Goal: Information Seeking & Learning: Learn about a topic

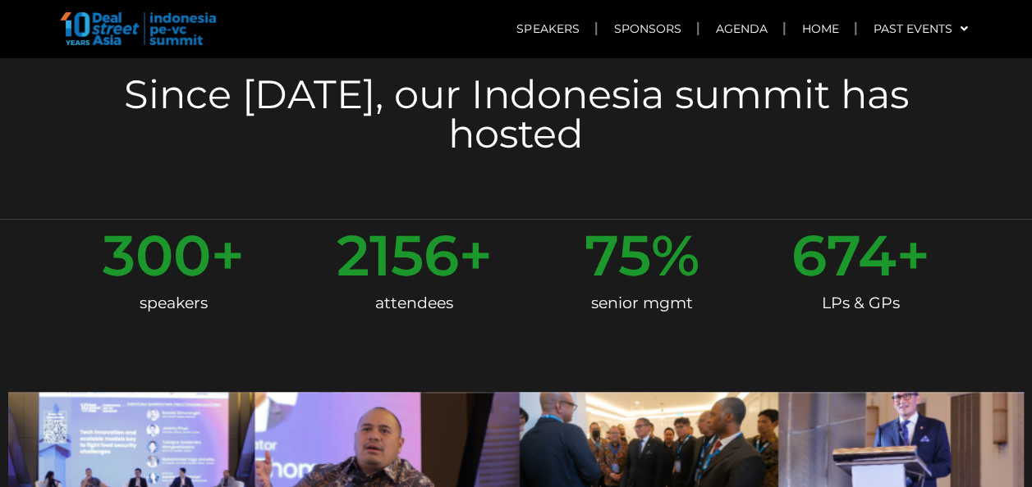
scroll to position [492, 0]
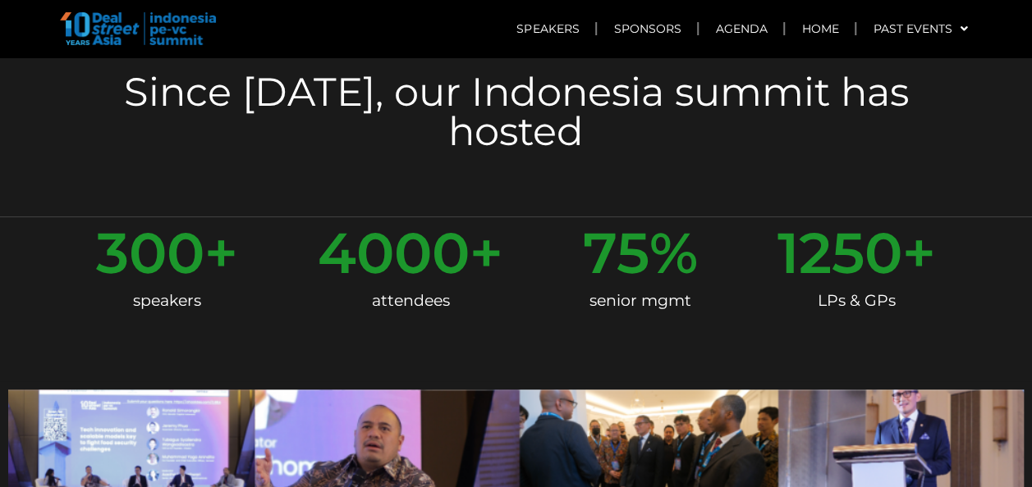
click at [410, 225] on span "4000" at bounding box center [394, 253] width 152 height 57
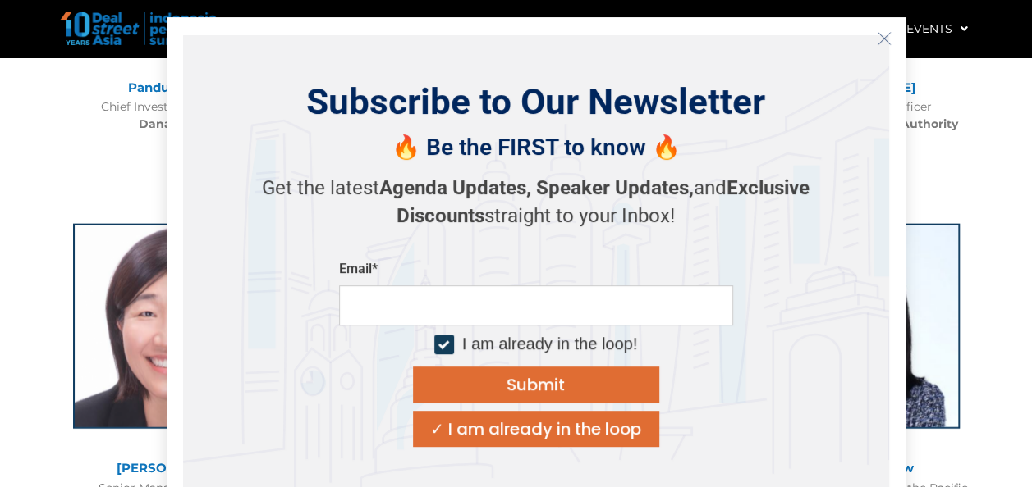
scroll to position [1887, 0]
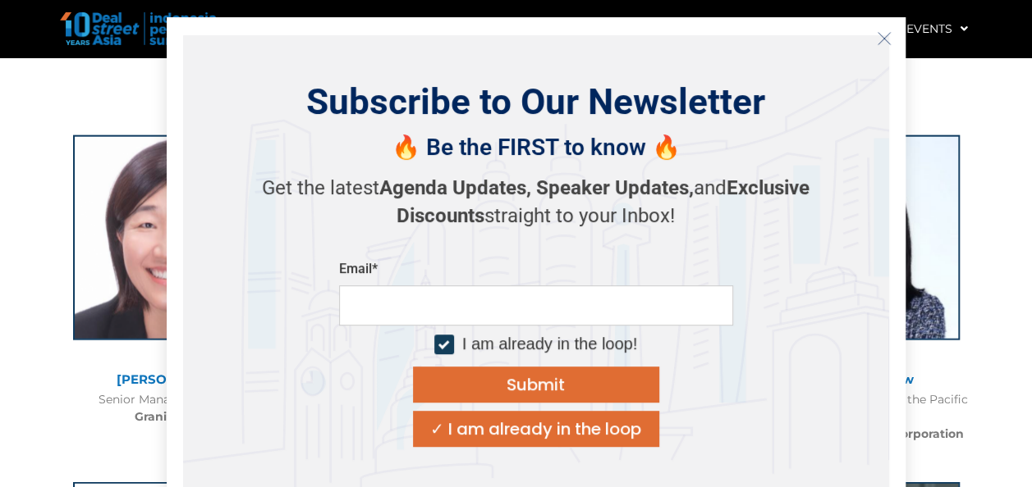
click at [880, 37] on icon "Close" at bounding box center [883, 38] width 15 height 15
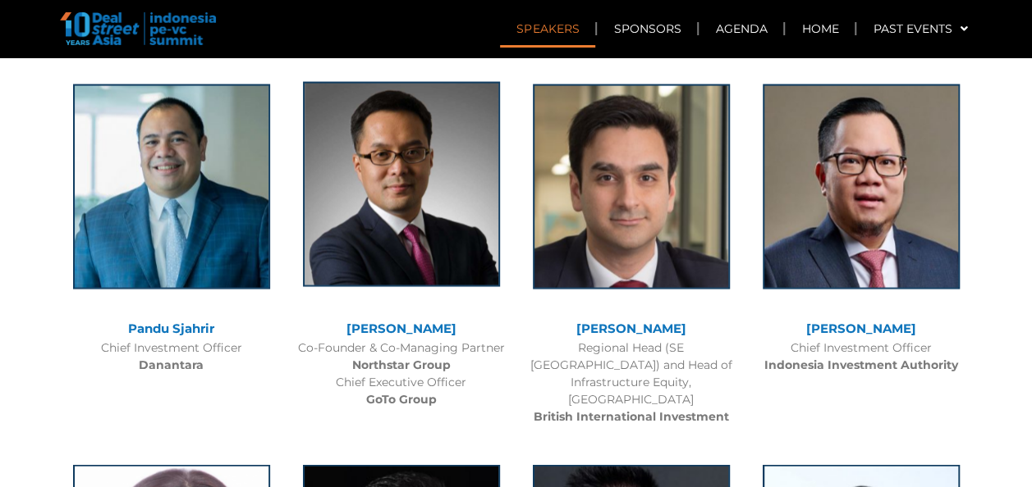
scroll to position [1559, 0]
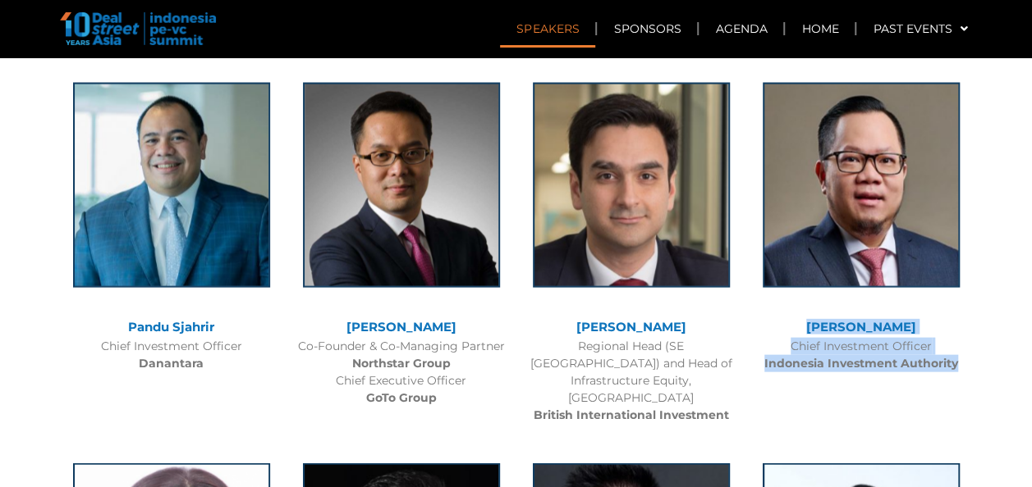
drag, startPoint x: 972, startPoint y: 327, endPoint x: 750, endPoint y: 287, distance: 225.9
click at [750, 287] on div "[PERSON_NAME] Chief Investment Officer Indonesia Investment Authority" at bounding box center [861, 223] width 230 height 315
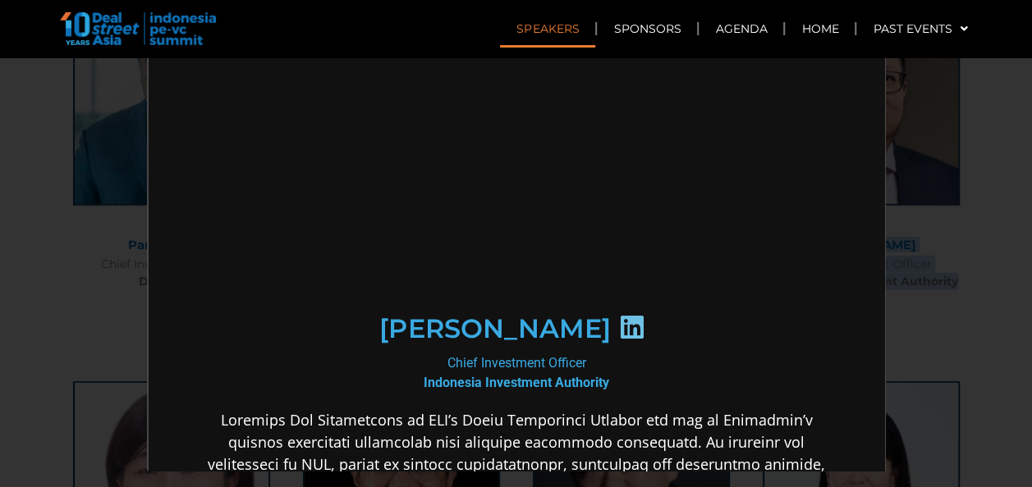
scroll to position [0, 0]
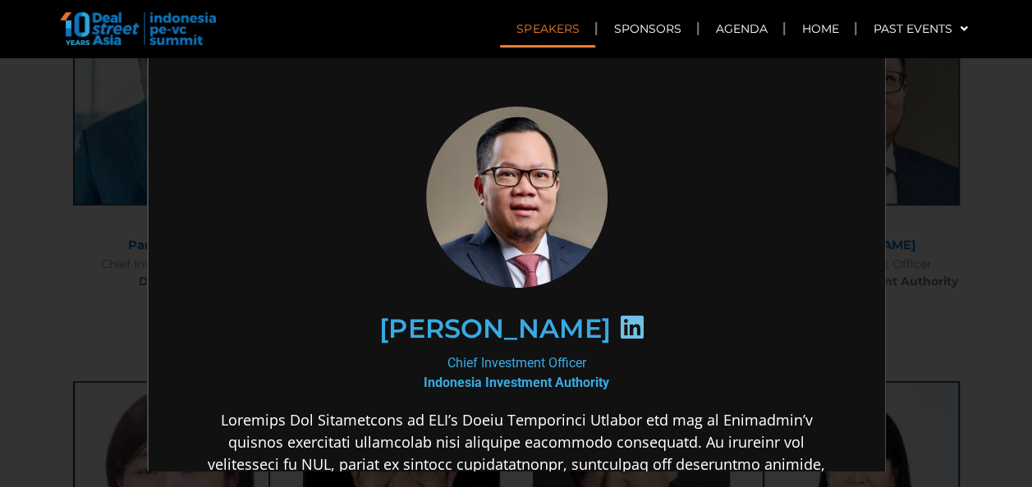
drag, startPoint x: 68, startPoint y: 243, endPoint x: 77, endPoint y: 246, distance: 9.6
click at [69, 245] on div "×" at bounding box center [516, 243] width 1032 height 487
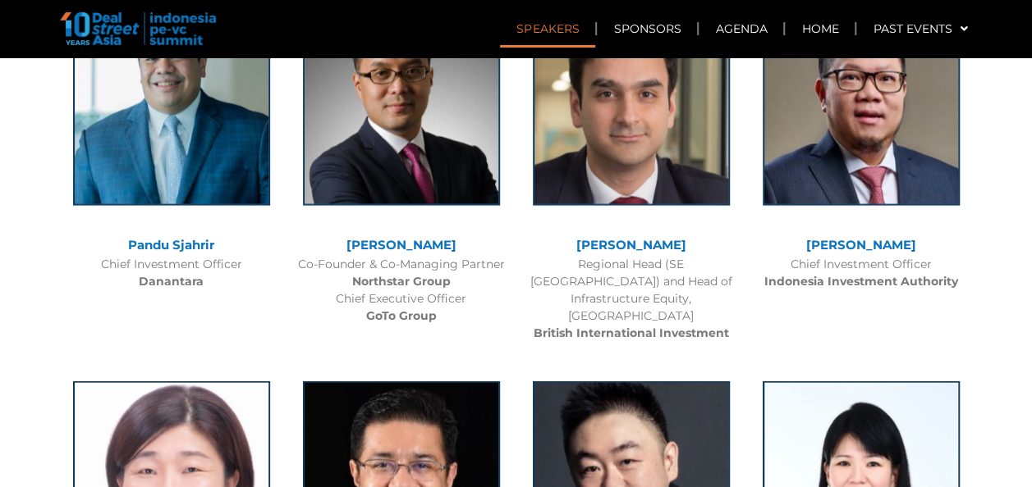
scroll to position [1805, 0]
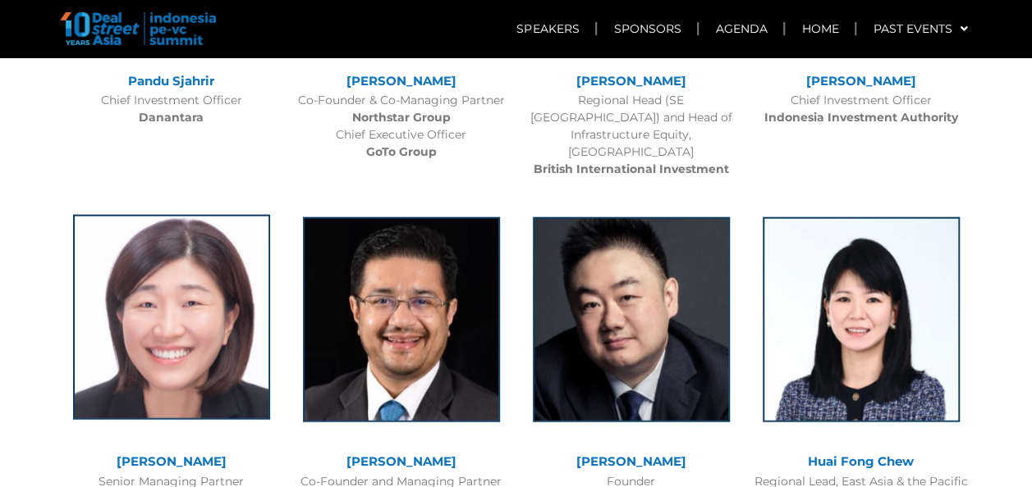
click at [210, 310] on img at bounding box center [171, 317] width 197 height 205
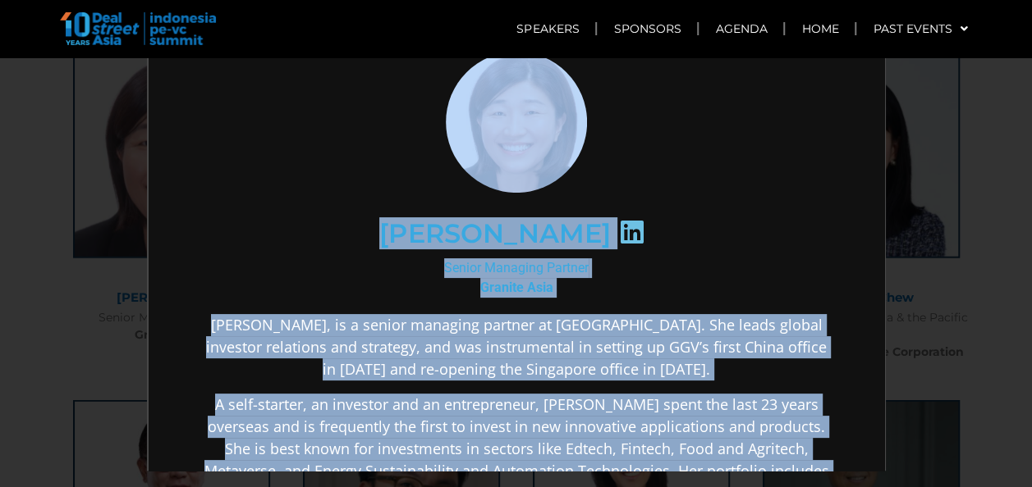
scroll to position [0, 0]
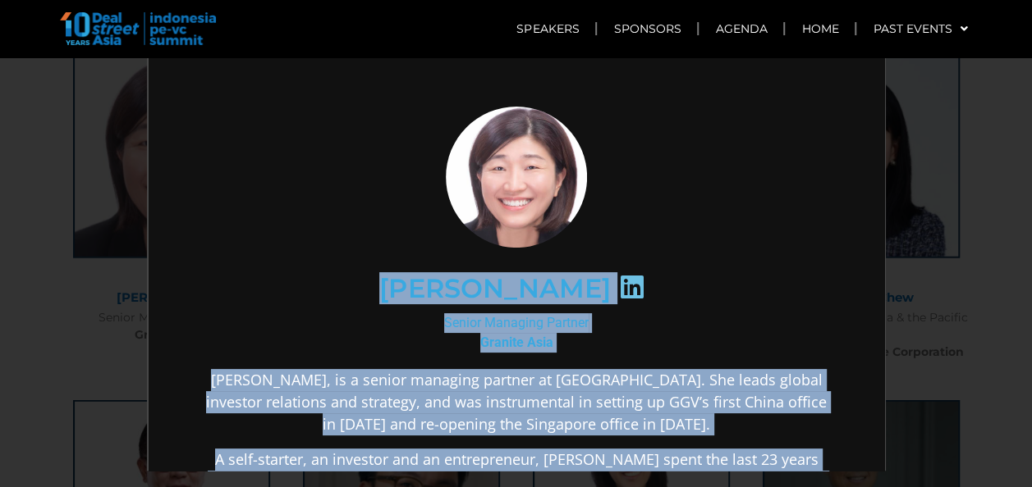
drag, startPoint x: 707, startPoint y: 201, endPoint x: 396, endPoint y: 263, distance: 316.4
copy div "Lorem Ips Dolors Ametcons Adipisc Elitsed Doei Tempo Inc, ut l etdolo magnaali …"
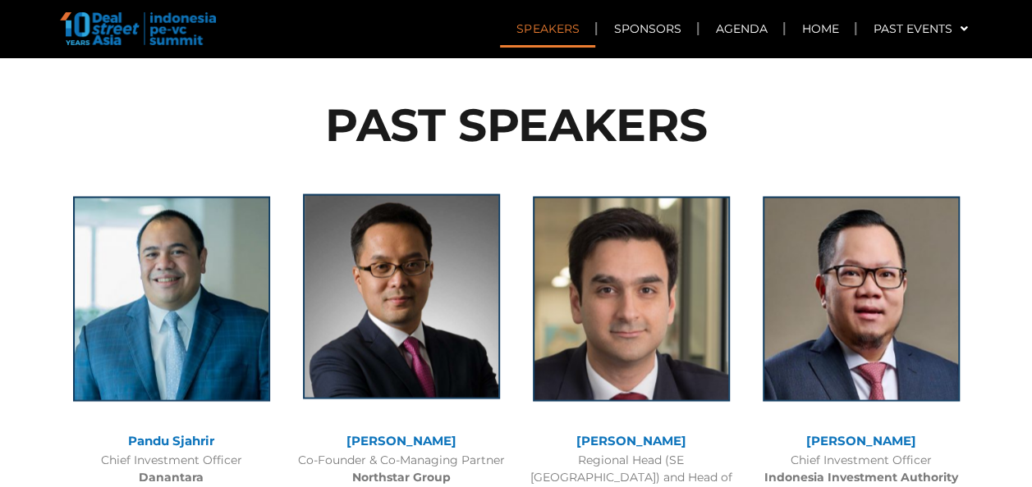
scroll to position [1559, 0]
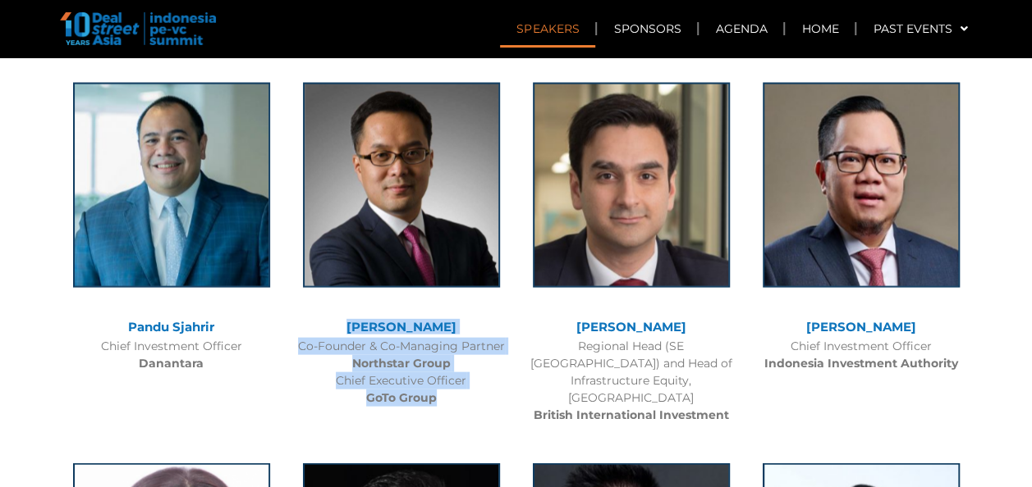
drag, startPoint x: 450, startPoint y: 361, endPoint x: 333, endPoint y: 268, distance: 149.4
click at [333, 268] on div "[PERSON_NAME] Co-Founder & Co-Managing Partner Northstar Group Chief Executive …" at bounding box center [401, 241] width 230 height 350
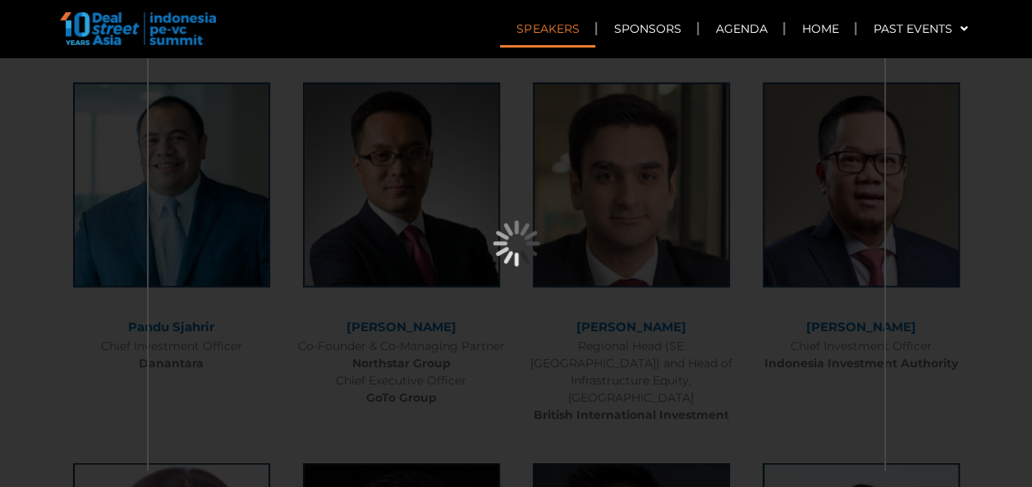
click at [72, 190] on div "×" at bounding box center [516, 243] width 1032 height 487
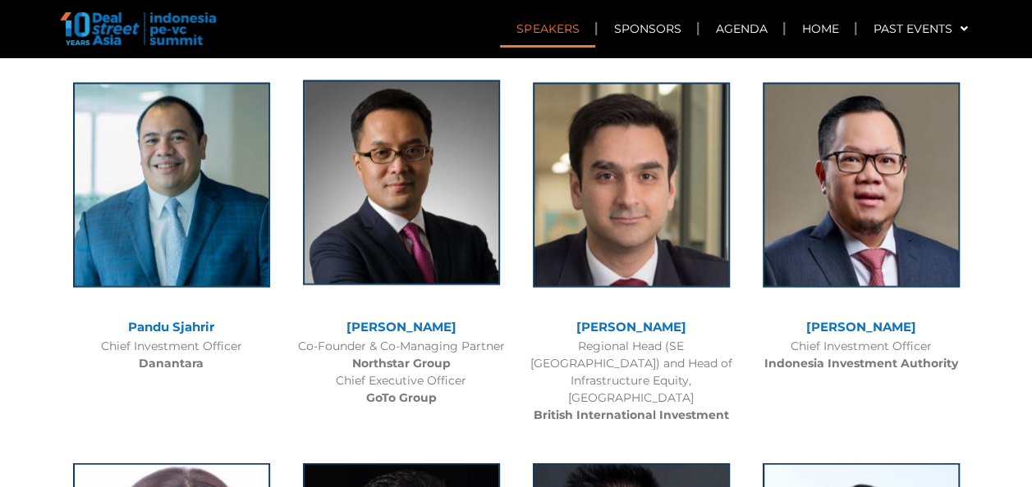
click at [350, 157] on img at bounding box center [401, 182] width 197 height 205
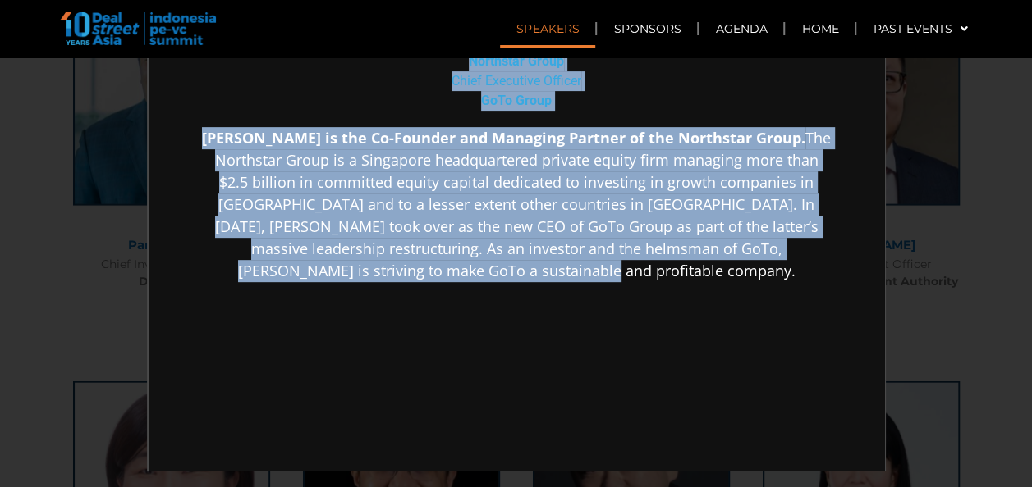
scroll to position [328, 0]
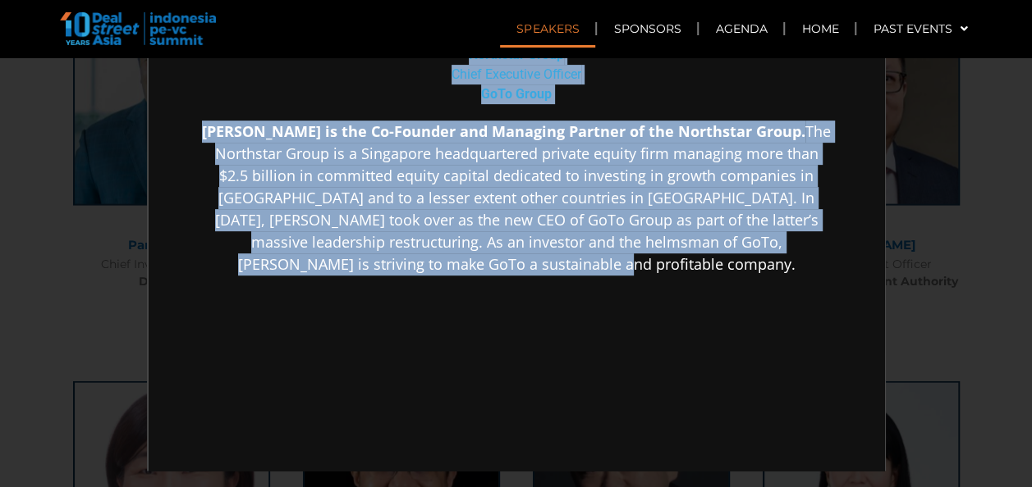
drag, startPoint x: 390, startPoint y: 320, endPoint x: 643, endPoint y: 276, distance: 257.4
click at [643, 276] on div "Patrick Walujo Co-Founder & Co-Managing Partner Northstar Group Chief Executive…" at bounding box center [514, 155] width 632 height 757
copy div "Patrick Walujo Co-Founder & Co-Managing Partner Northstar Group Chief Executive…"
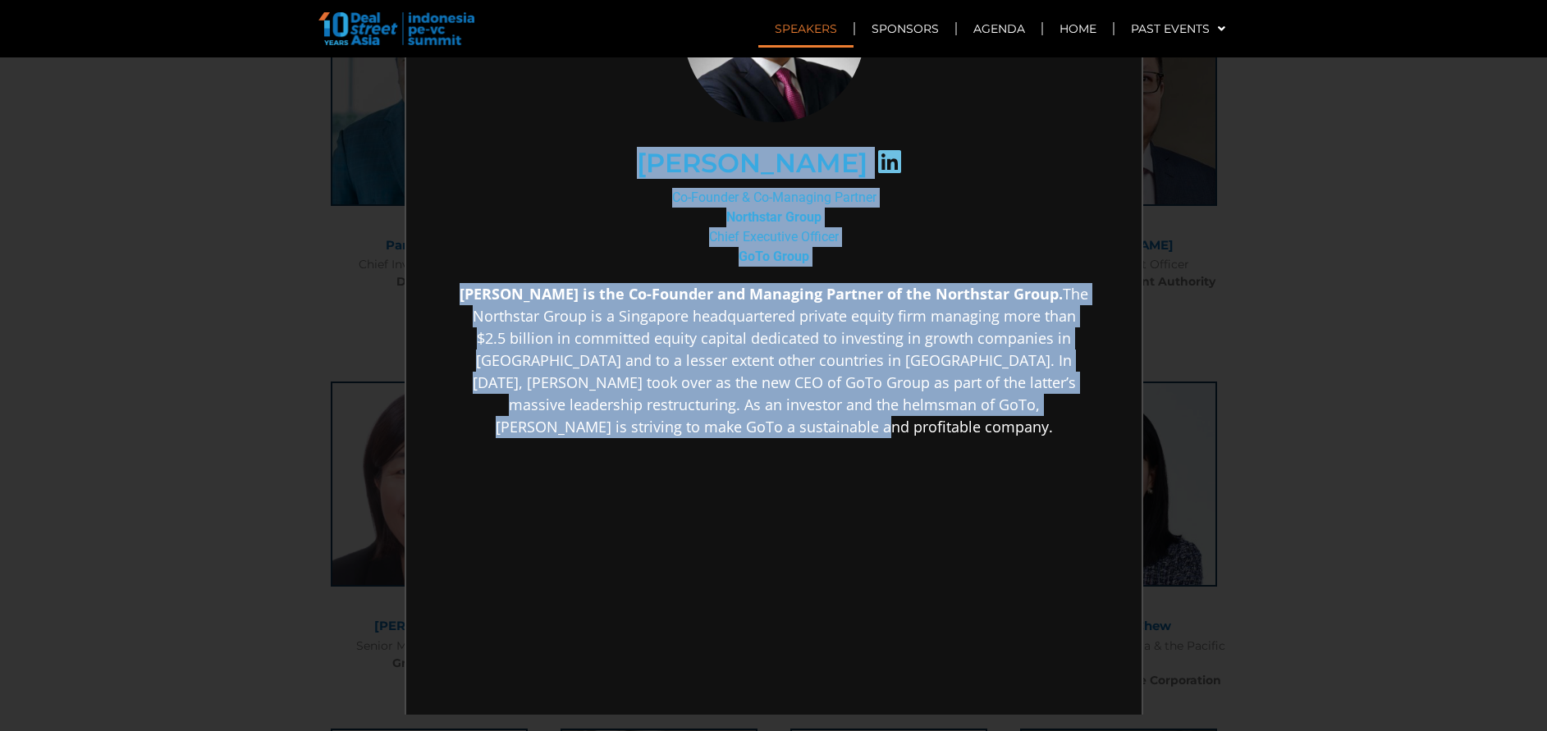
scroll to position [161, 0]
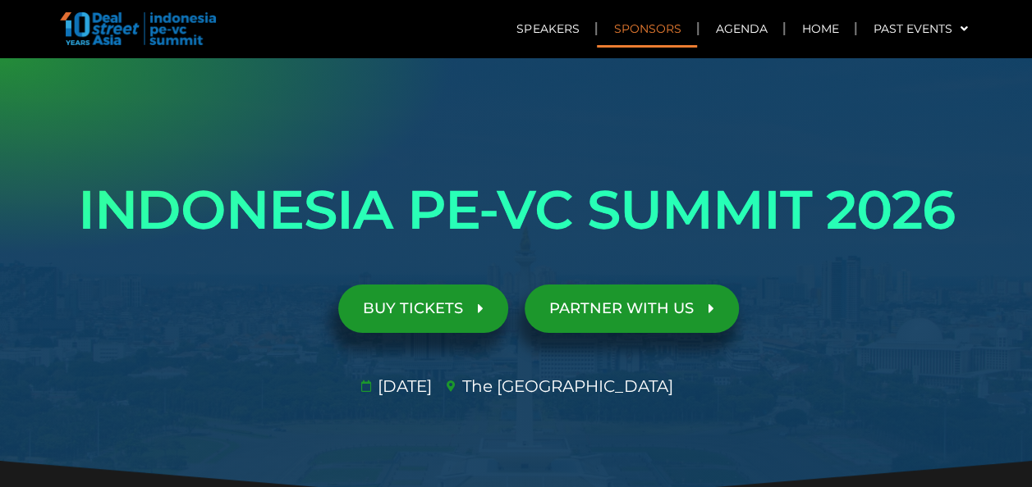
click at [642, 28] on link "Sponsors" at bounding box center [647, 29] width 100 height 38
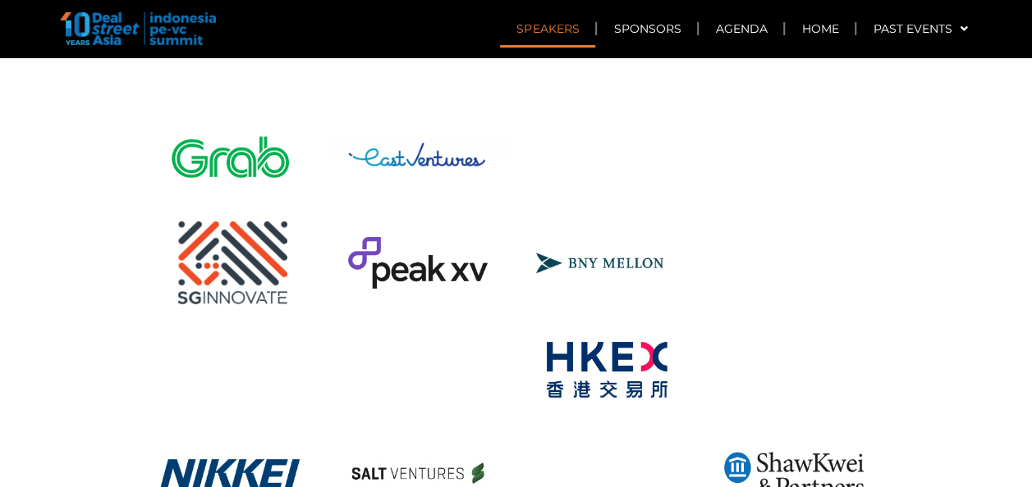
scroll to position [9332, 0]
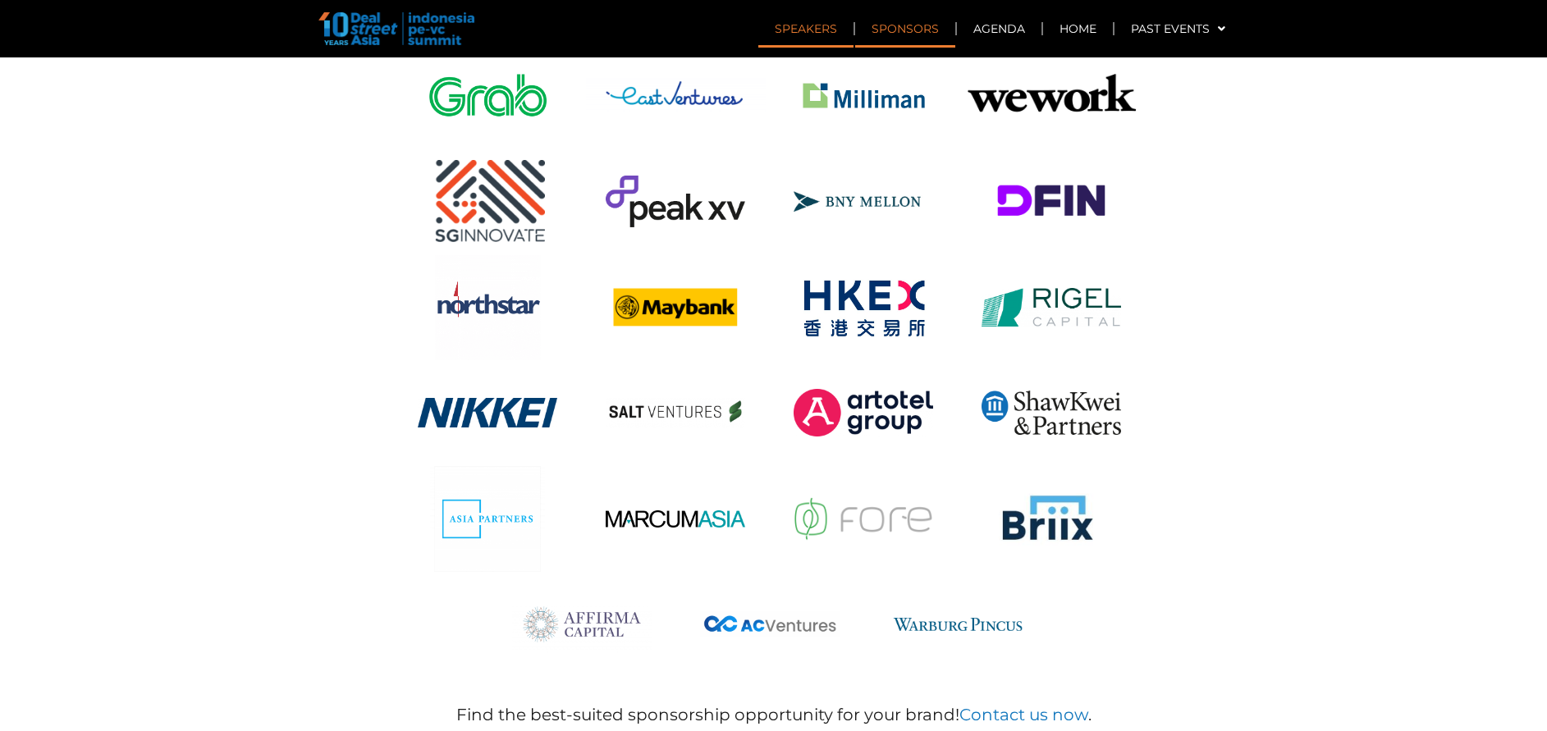
drag, startPoint x: 1043, startPoint y: 0, endPoint x: 105, endPoint y: 446, distance: 1038.4
click at [105, 446] on section "PAST SPONSORS OUR ESTEEMED SPONSORS & PARTNERS" at bounding box center [773, 326] width 1547 height 941
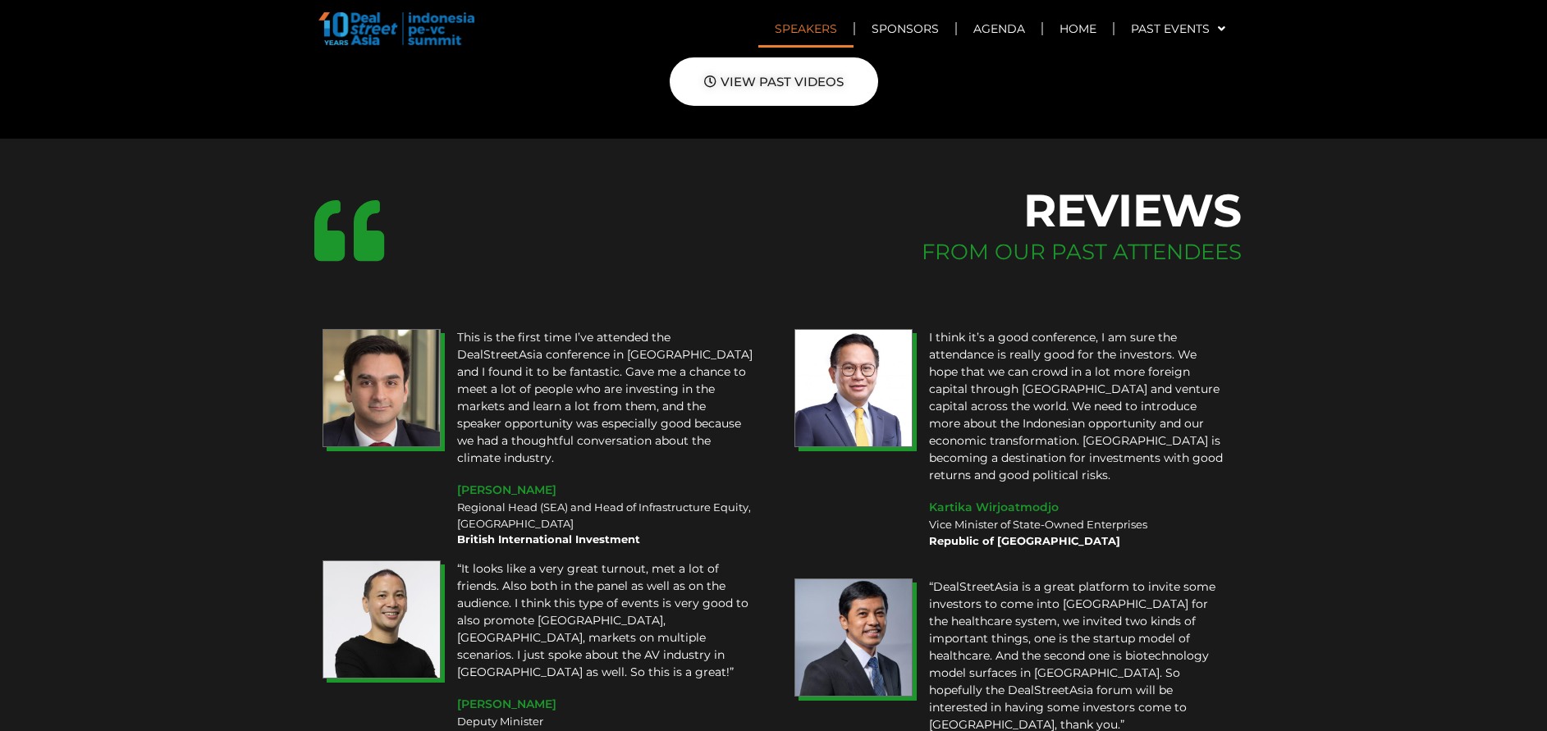
scroll to position [11681, 0]
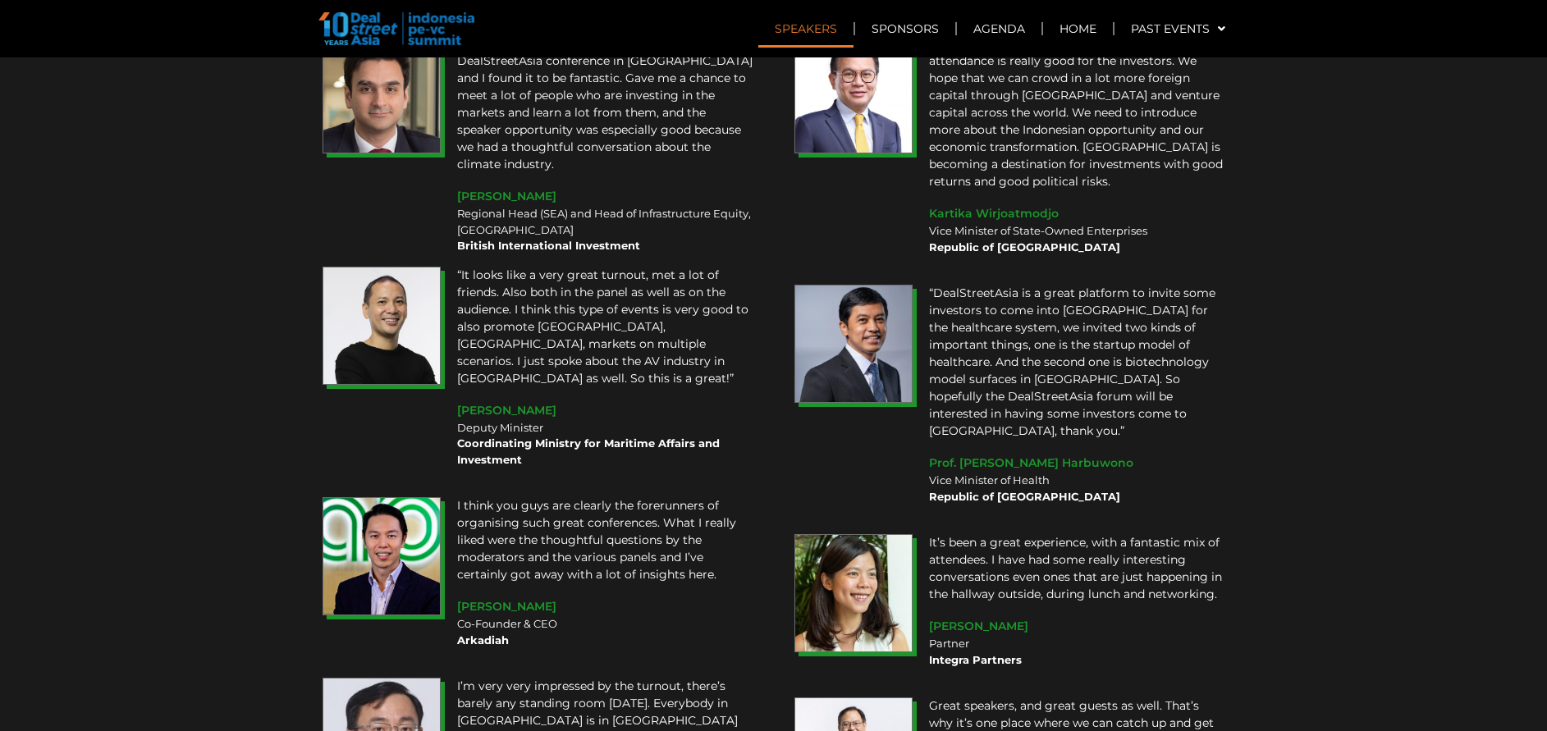
drag, startPoint x: 1045, startPoint y: 541, endPoint x: 1035, endPoint y: 538, distance: 10.4
click at [1031, 487] on div "Partner Integra Partners" at bounding box center [1077, 652] width 296 height 32
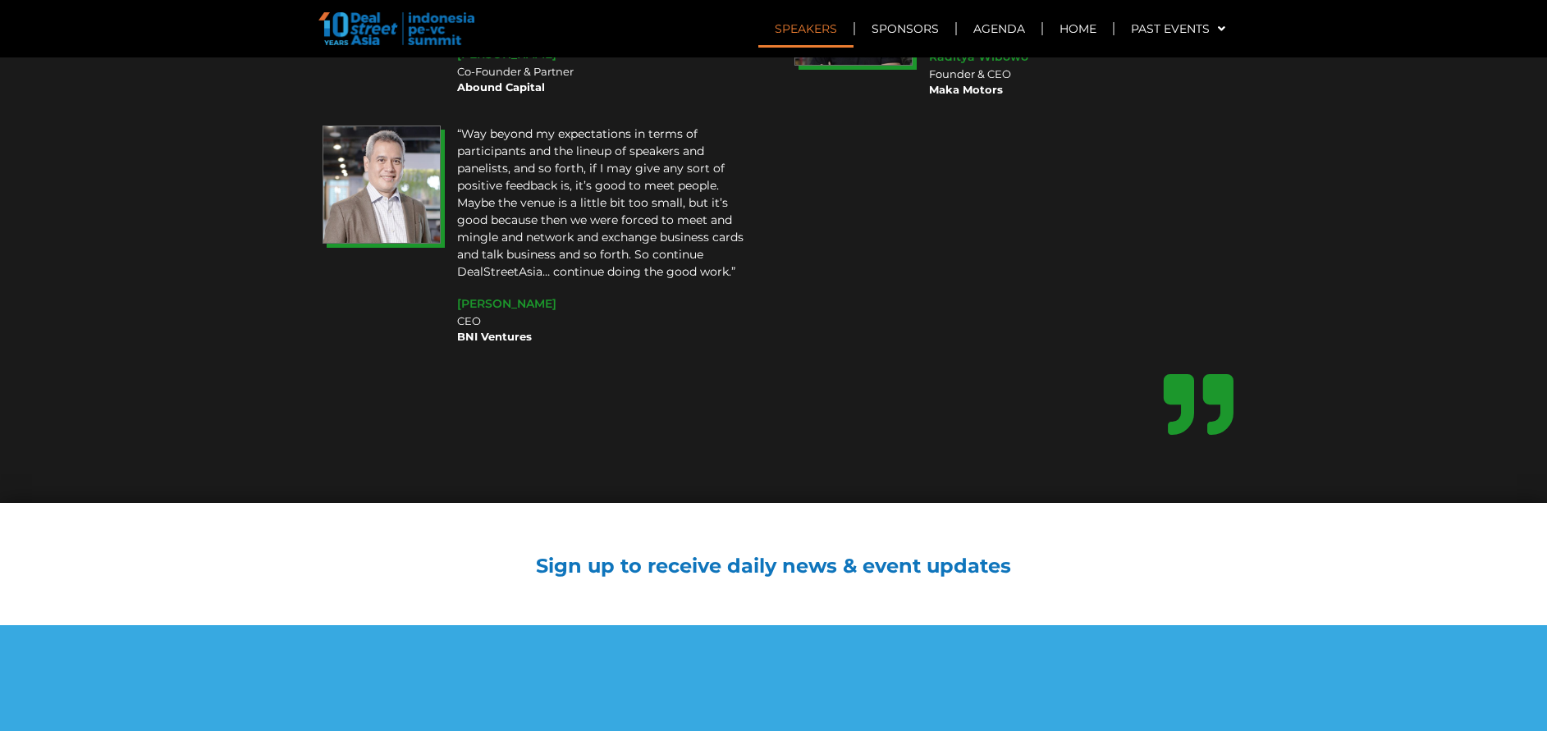
scroll to position [12744, 0]
